Goal: Task Accomplishment & Management: Manage account settings

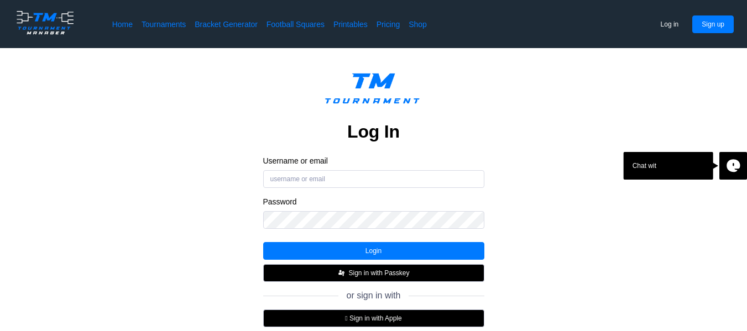
scroll to position [154, 0]
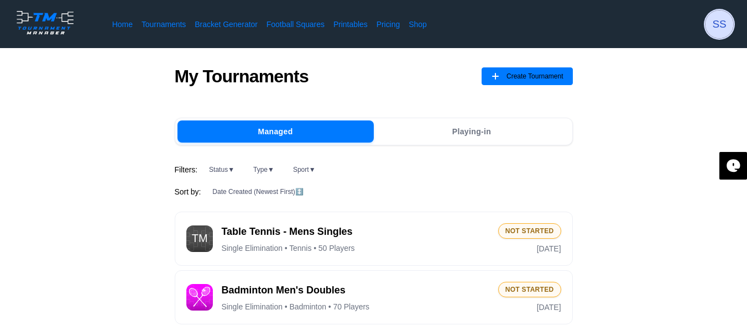
click at [723, 24] on span "SS" at bounding box center [719, 25] width 28 height 28
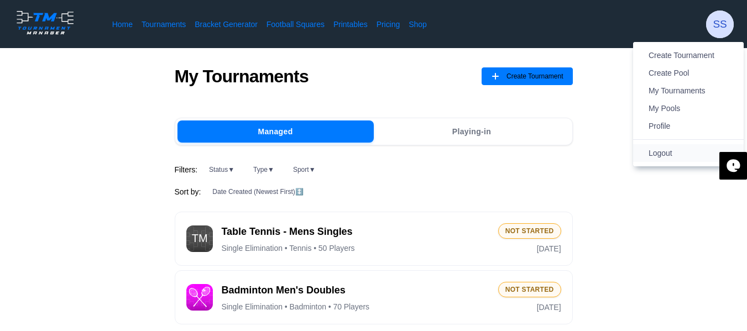
click at [668, 151] on span "Logout" at bounding box center [660, 153] width 24 height 9
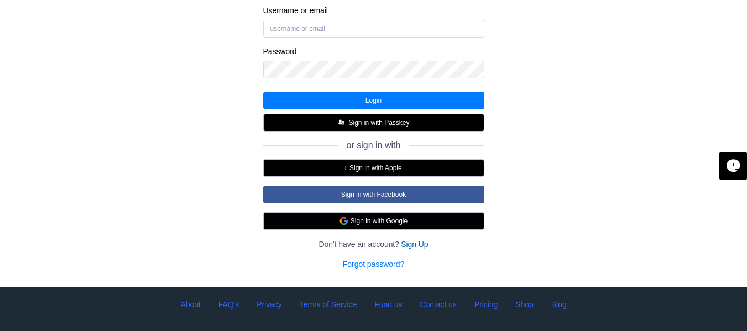
scroll to position [152, 0]
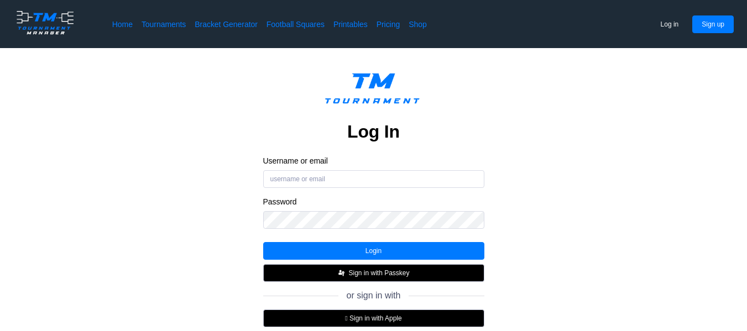
scroll to position [135, 0]
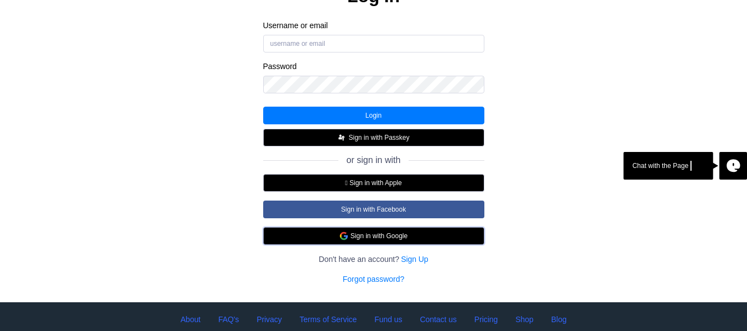
click at [392, 237] on button "Sign in with Google" at bounding box center [373, 236] width 221 height 18
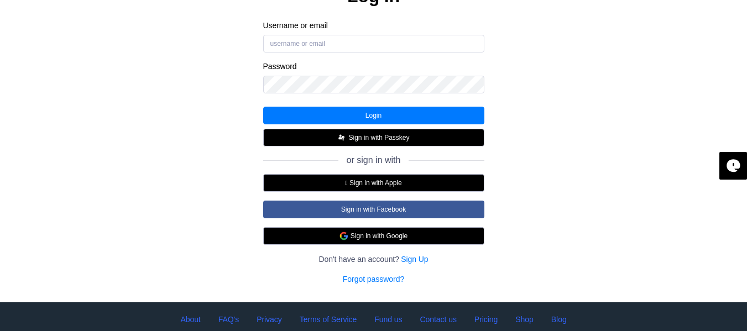
scroll to position [134, 0]
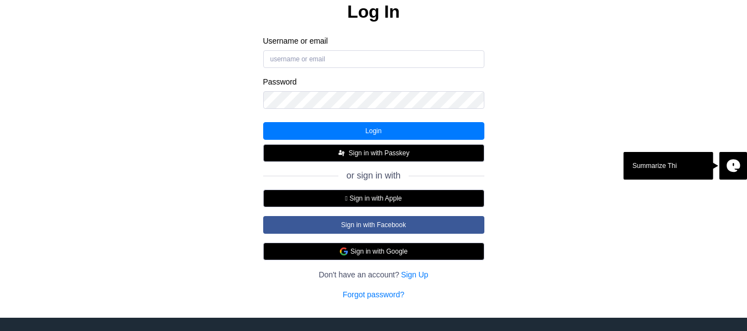
scroll to position [127, 0]
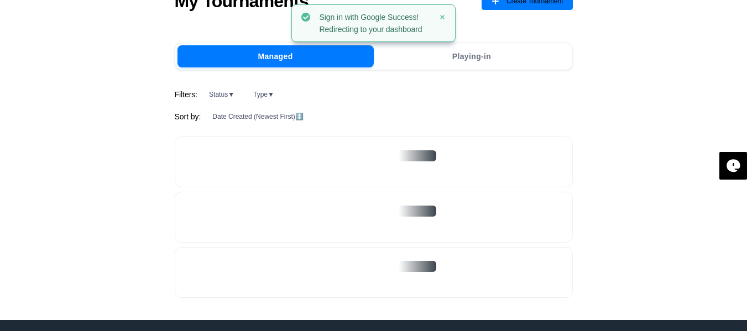
scroll to position [77, 0]
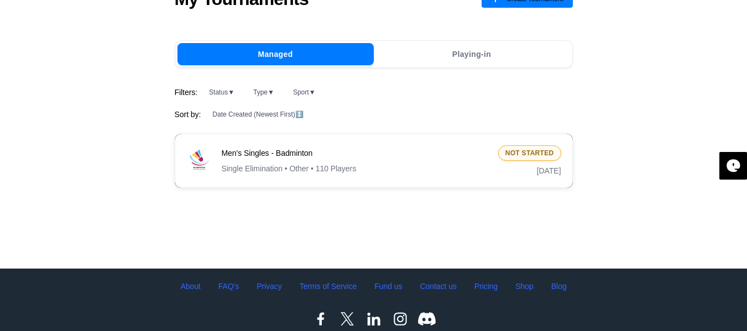
click at [458, 149] on span "Men's Singles - Badminton" at bounding box center [356, 153] width 268 height 11
